Goal: Task Accomplishment & Management: Use online tool/utility

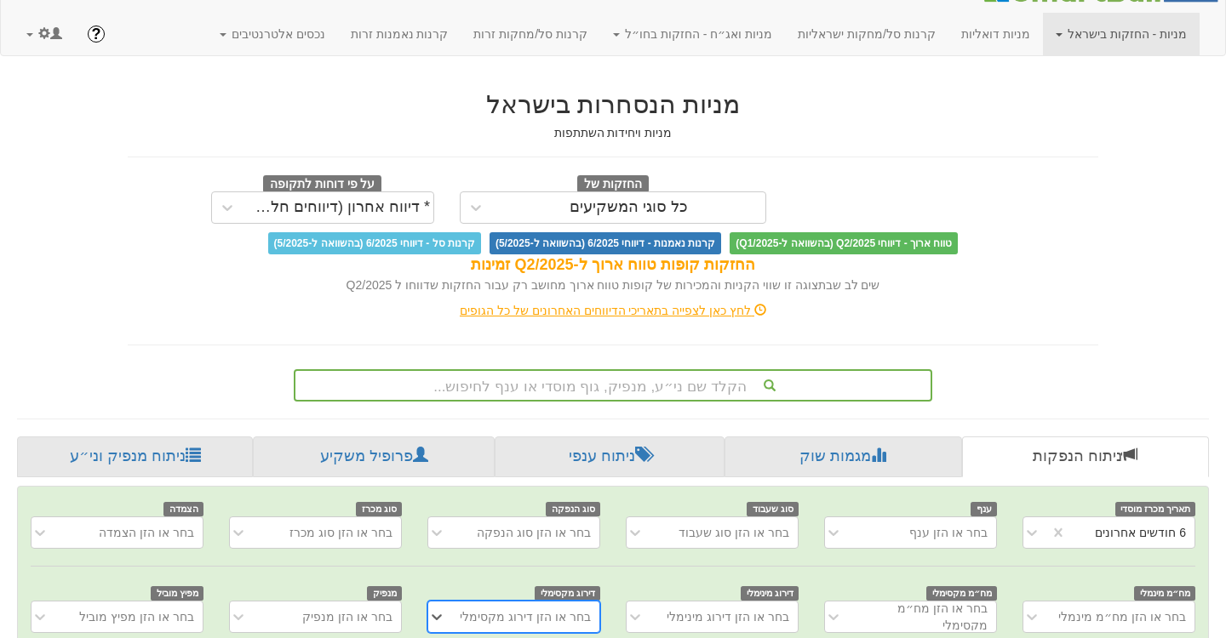
scroll to position [13, 0]
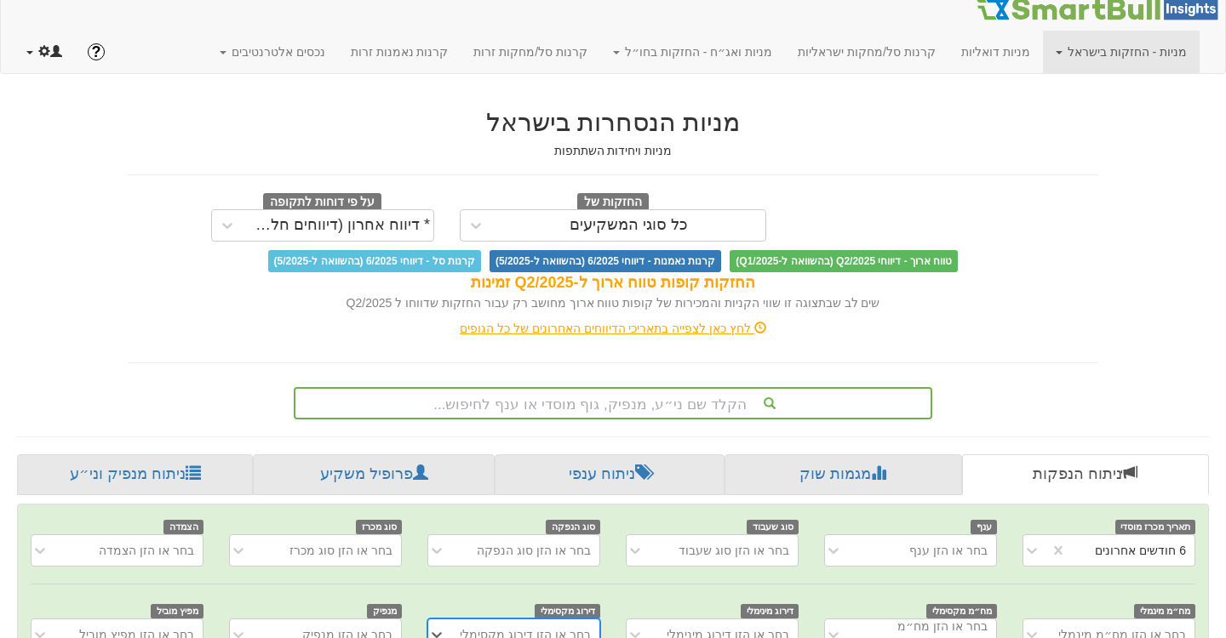
click at [26, 54] on span at bounding box center [29, 52] width 7 height 3
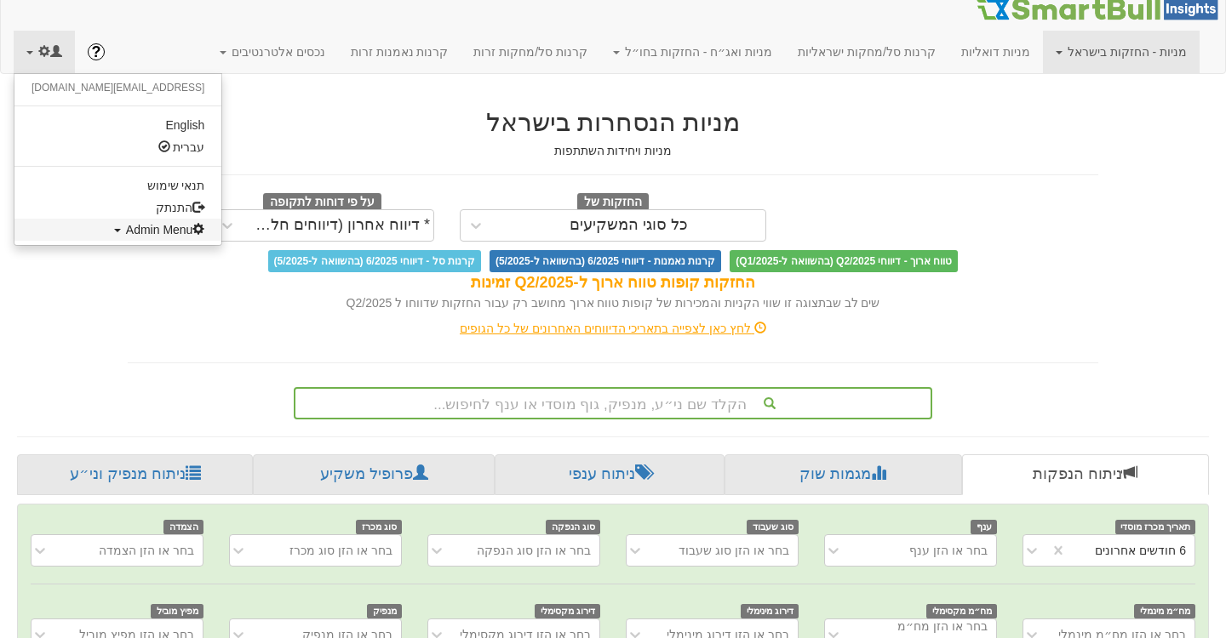
click at [126, 233] on span "Admin Menu" at bounding box center [165, 230] width 79 height 14
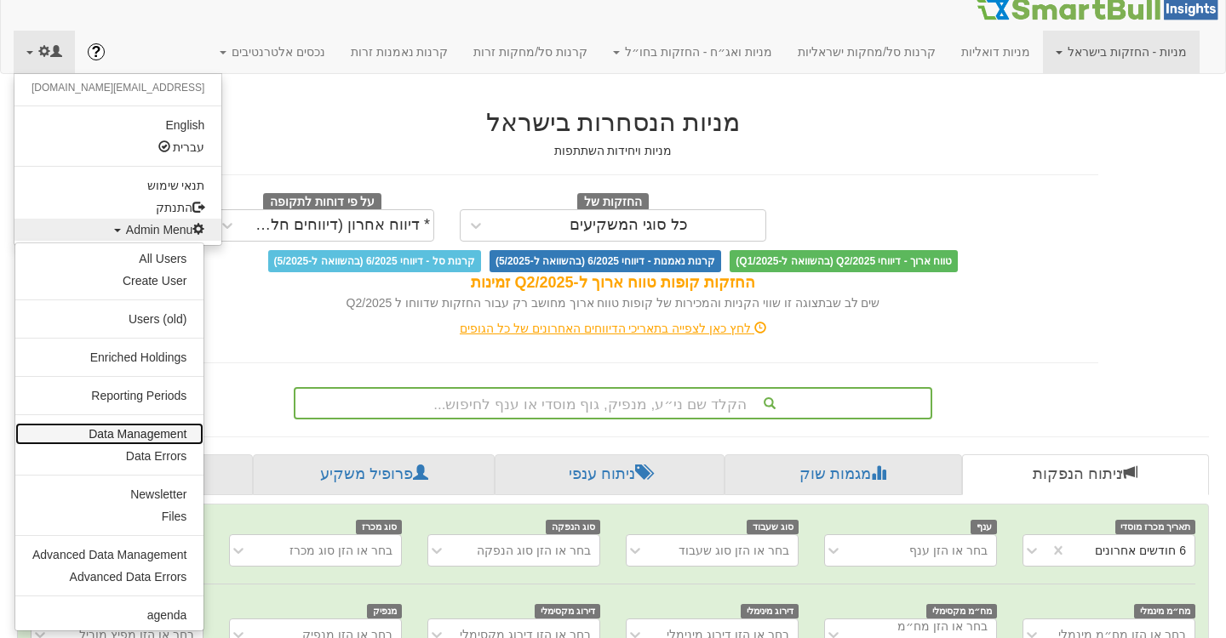
click at [87, 431] on link "Data Management" at bounding box center [109, 434] width 188 height 22
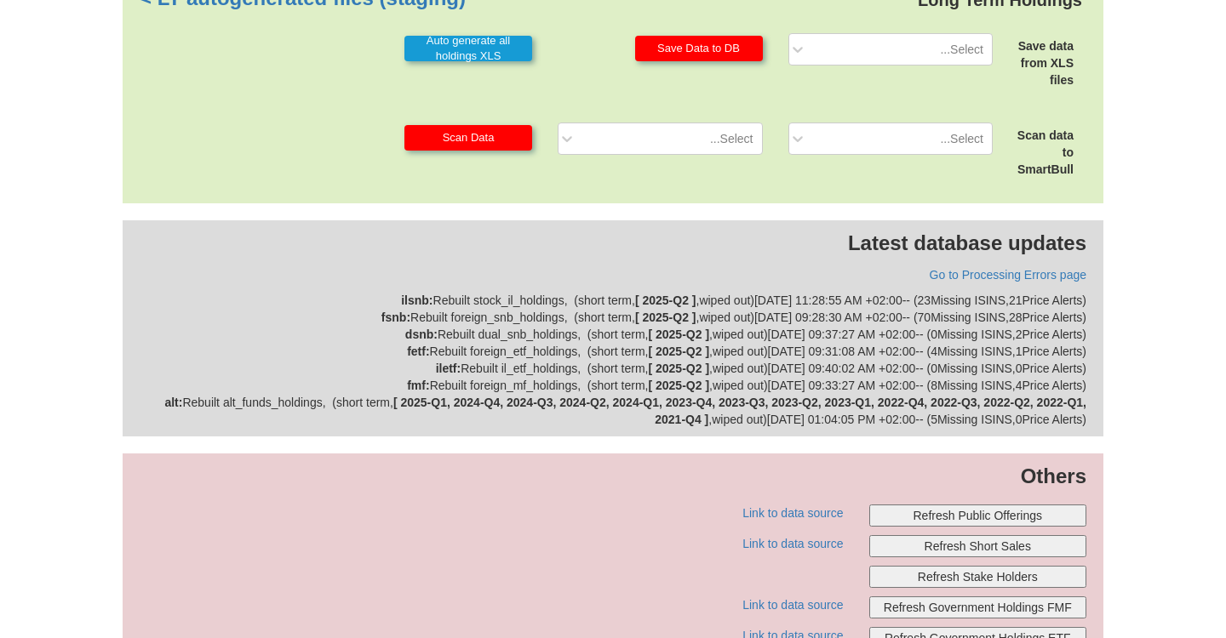
scroll to position [506, 0]
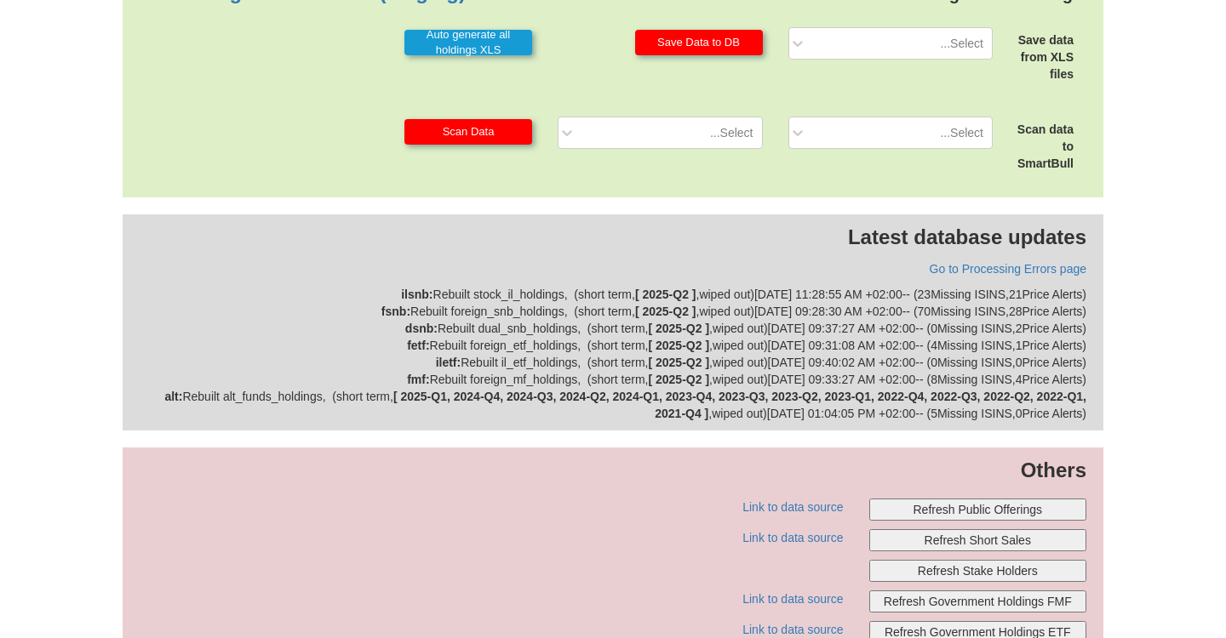
click at [939, 510] on button "Refresh Public Offerings" at bounding box center [978, 510] width 218 height 22
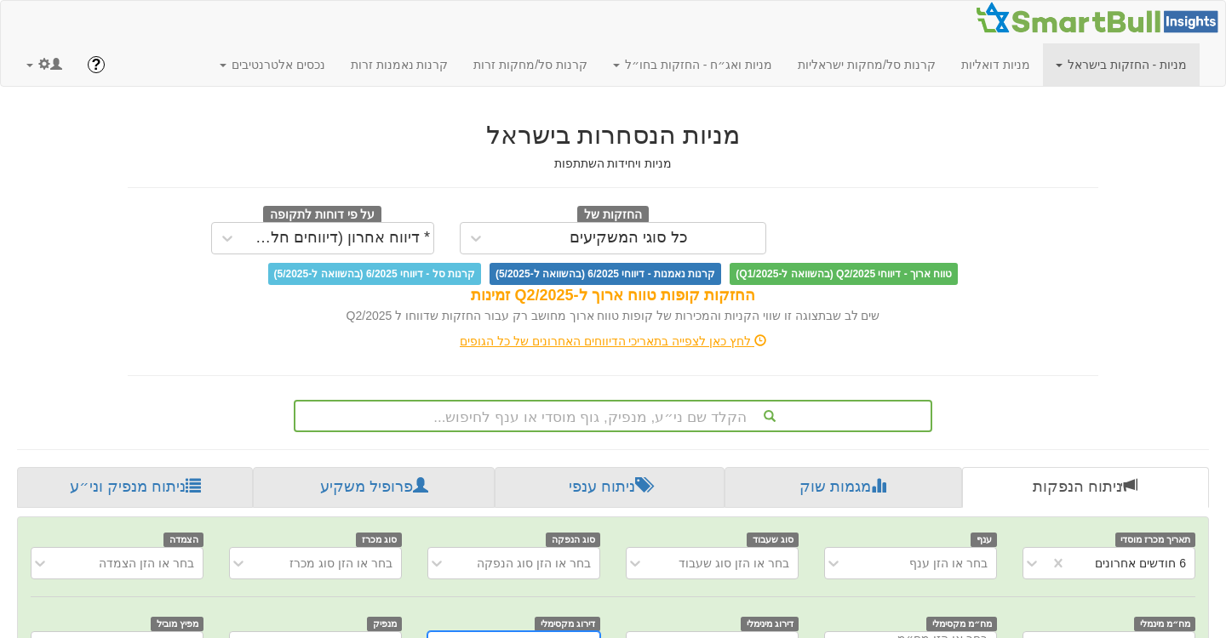
scroll to position [0, 3498]
click at [42, 65] on span at bounding box center [44, 64] width 12 height 12
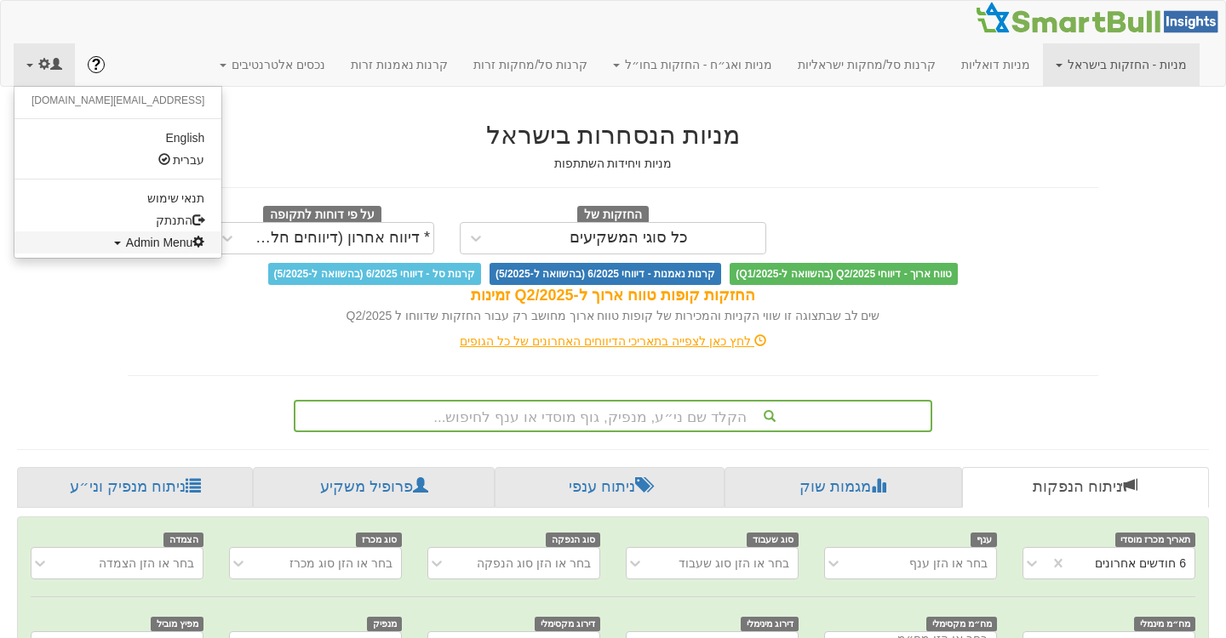
click at [126, 243] on span "Admin Menu" at bounding box center [165, 243] width 79 height 14
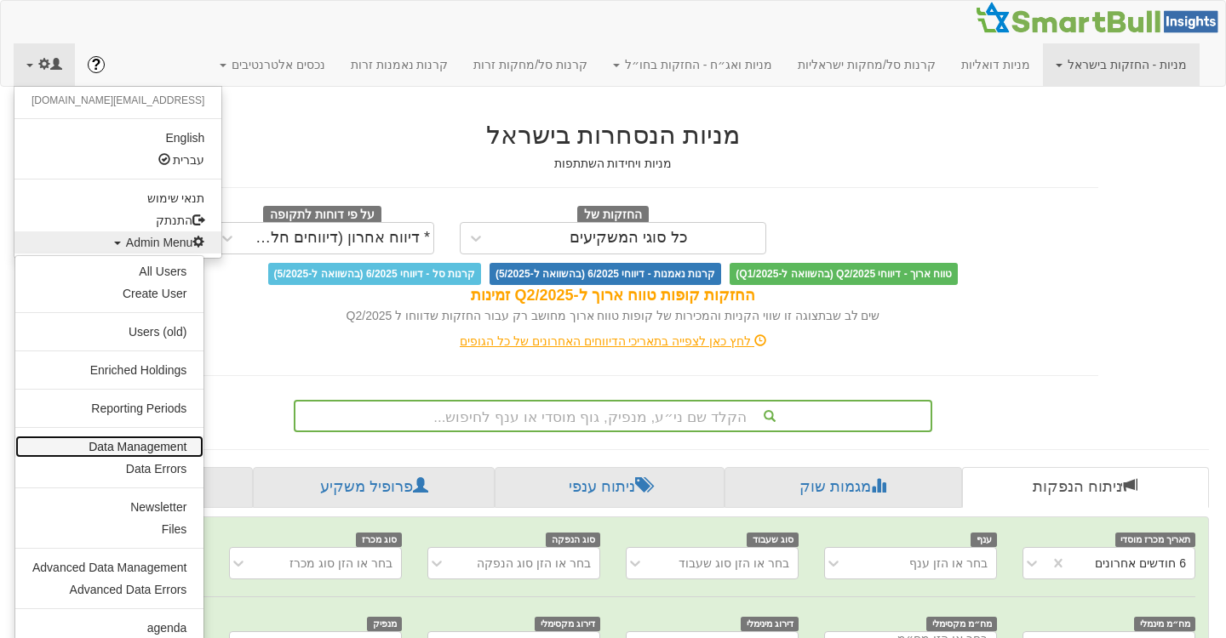
click at [101, 452] on link "Data Management" at bounding box center [109, 447] width 188 height 22
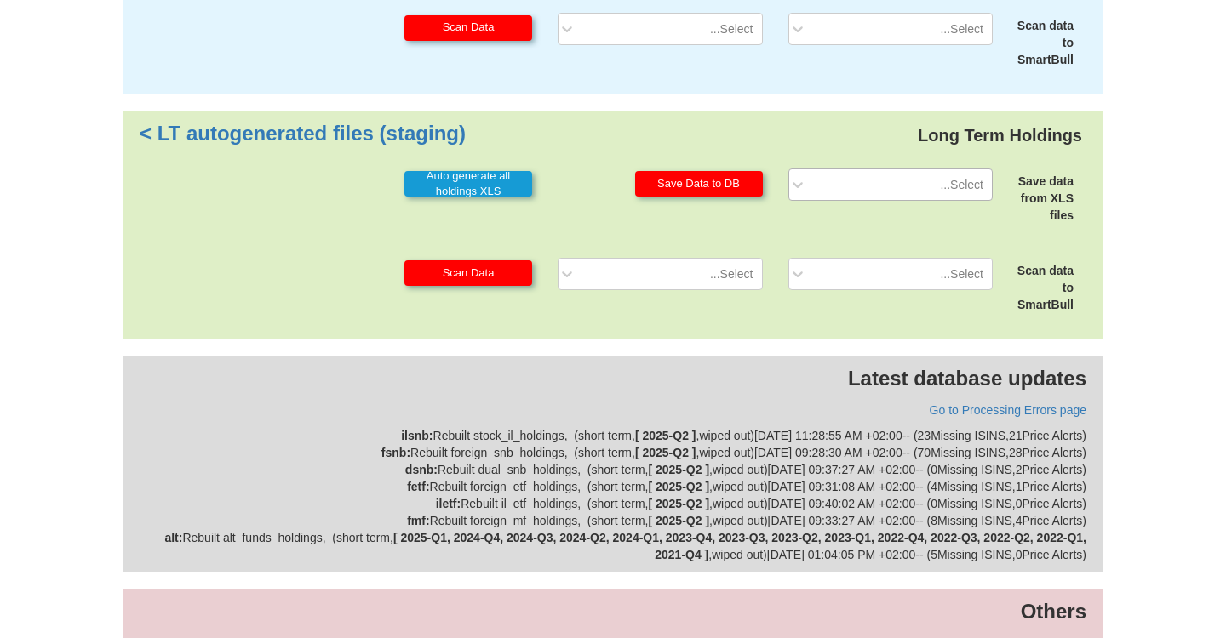
scroll to position [420, 0]
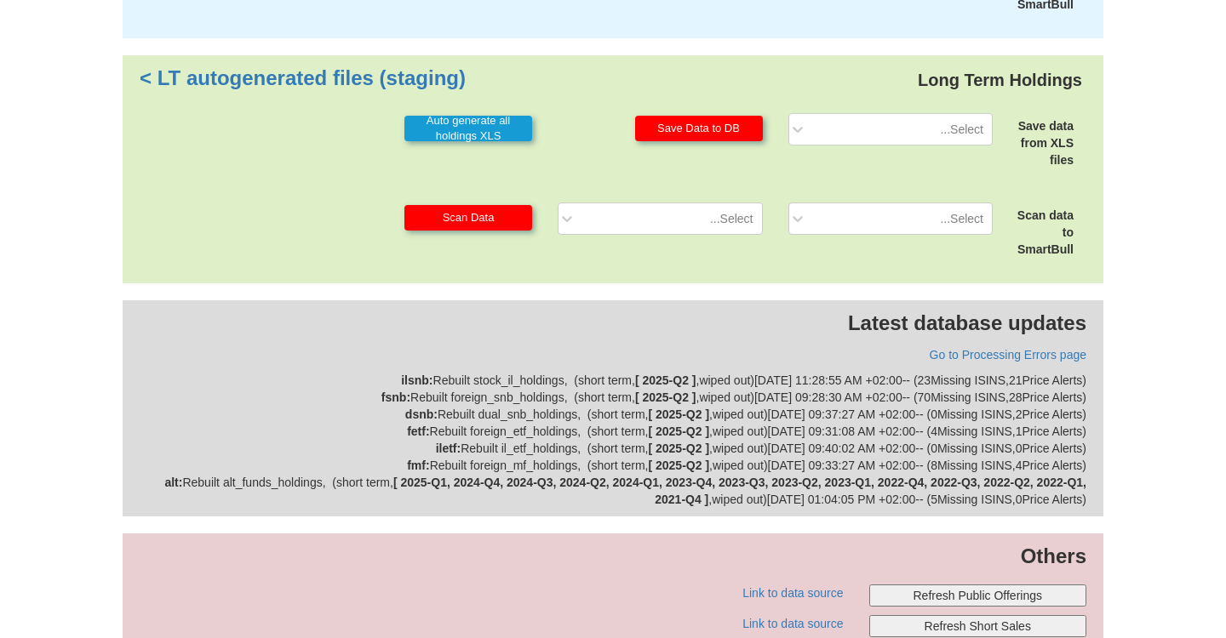
click at [923, 599] on button "Refresh Public Offerings" at bounding box center [978, 596] width 218 height 22
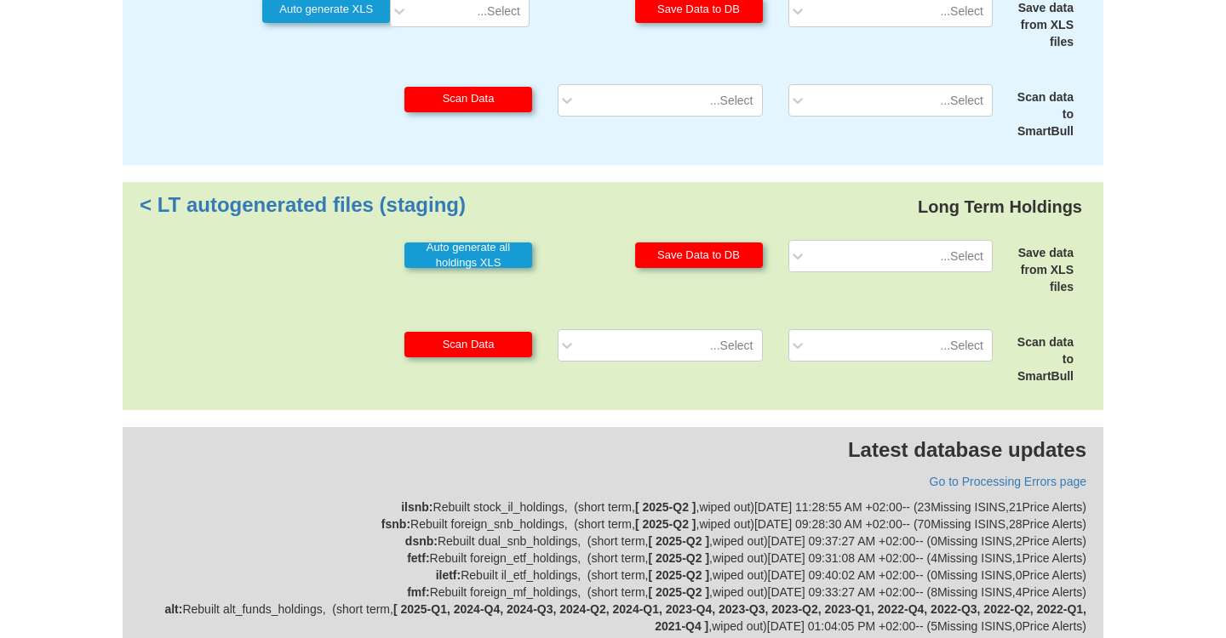
scroll to position [0, 0]
